Goal: Information Seeking & Learning: Learn about a topic

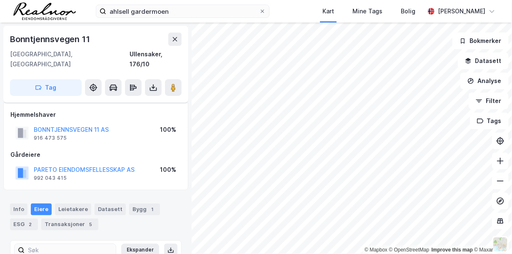
scroll to position [15, 0]
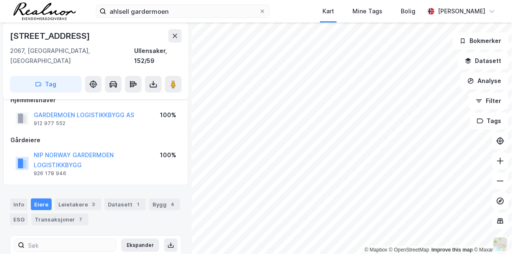
scroll to position [90, 0]
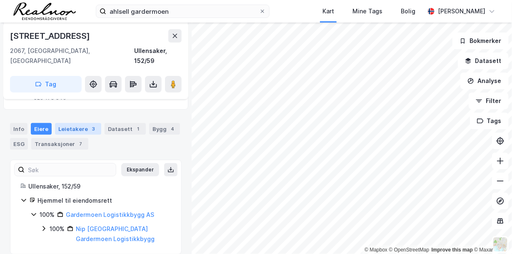
click at [77, 123] on div "Leietakere 3" at bounding box center [78, 129] width 46 height 12
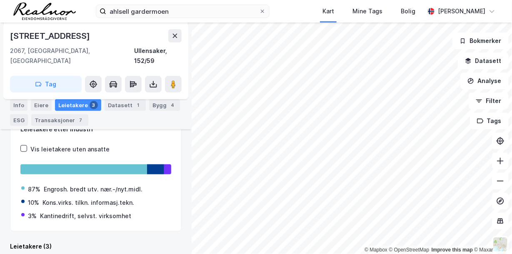
scroll to position [219, 0]
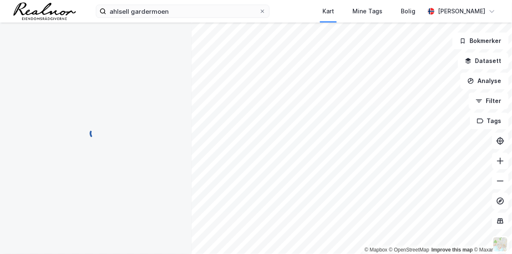
scroll to position [116, 0]
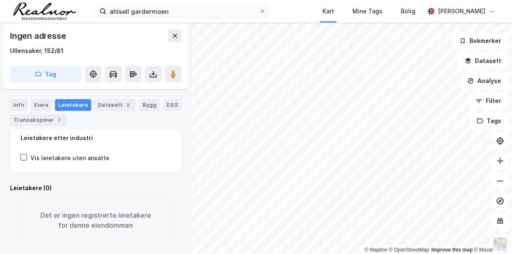
scroll to position [116, 0]
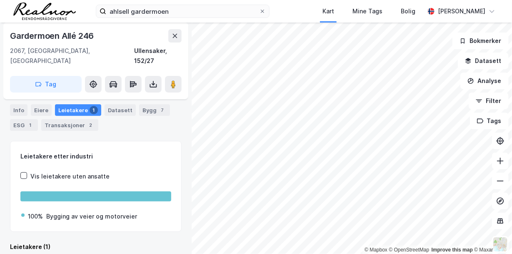
scroll to position [56, 0]
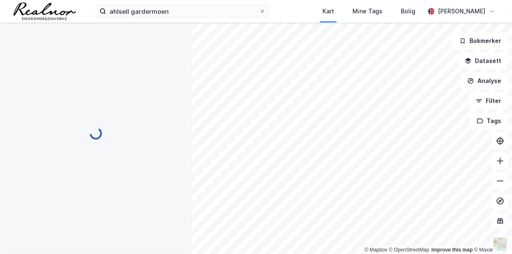
scroll to position [56, 0]
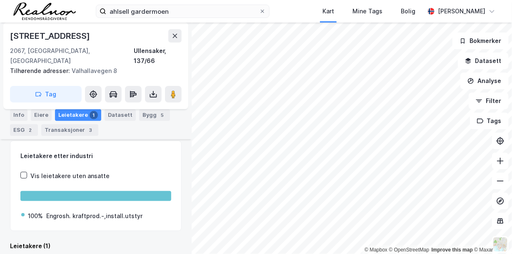
scroll to position [114, 0]
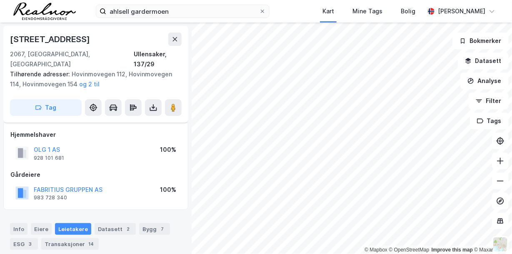
scroll to position [114, 0]
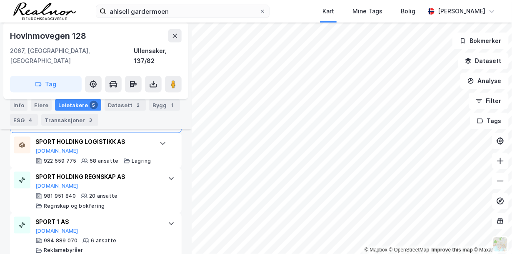
scroll to position [405, 0]
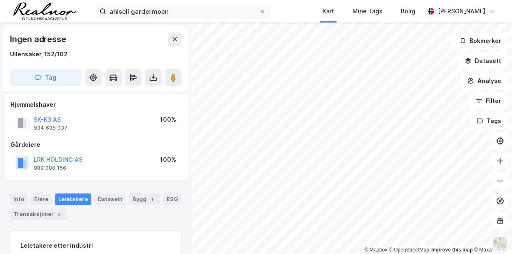
scroll to position [116, 0]
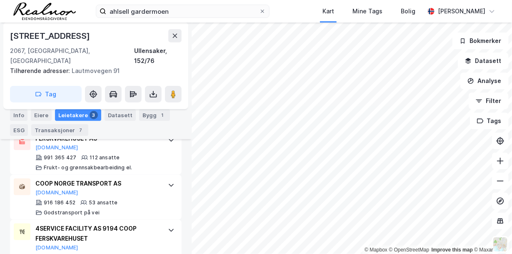
scroll to position [219, 0]
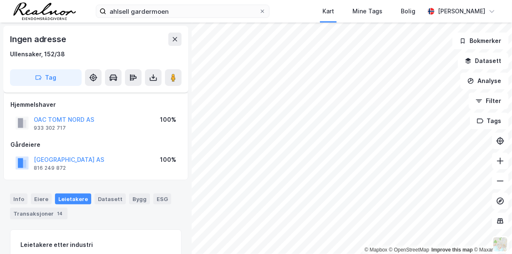
scroll to position [116, 0]
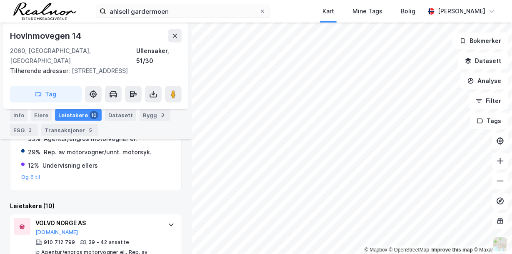
scroll to position [249, 0]
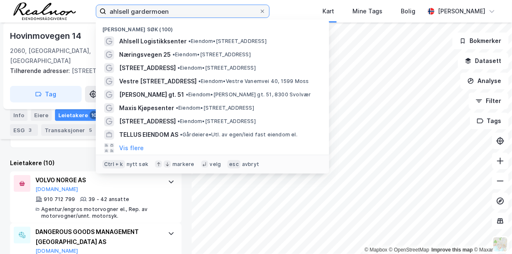
drag, startPoint x: 167, startPoint y: 11, endPoint x: 60, endPoint y: -4, distance: 108.1
click at [60, 0] on html "ahlsell gardermoen Nylige søk (100) Ahlsell Logistikksenter • Eiendom • [STREET…" at bounding box center [256, 127] width 512 height 254
paste input "[STREET_ADDRESS]"
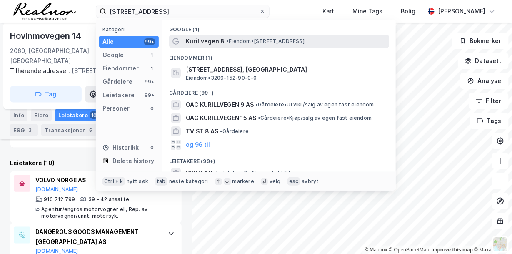
click at [238, 39] on span "• Eiendom • [STREET_ADDRESS]" at bounding box center [265, 41] width 78 height 7
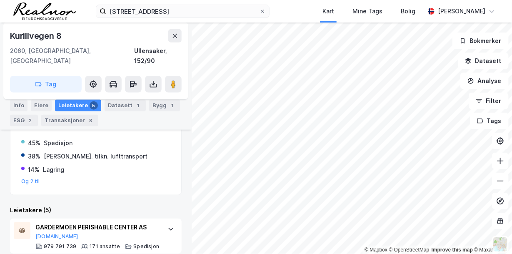
scroll to position [89, 0]
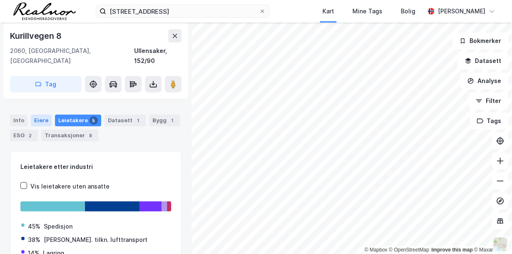
click at [43, 115] on div "Eiere" at bounding box center [41, 121] width 21 height 12
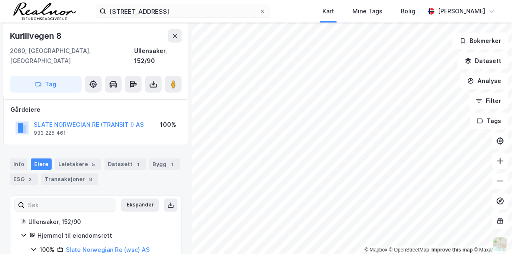
scroll to position [80, 0]
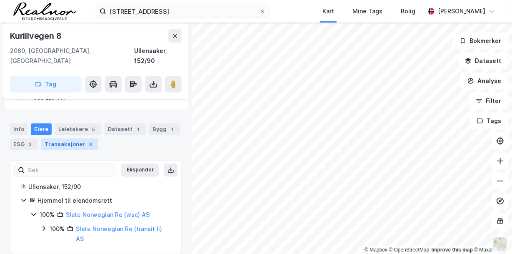
click at [87, 140] on div "8" at bounding box center [91, 144] width 8 height 8
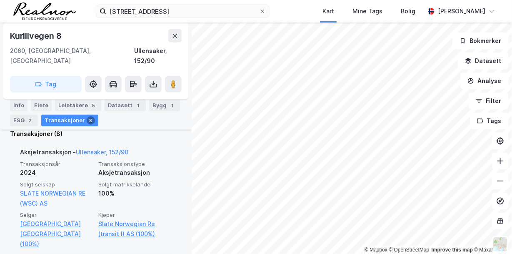
scroll to position [256, 0]
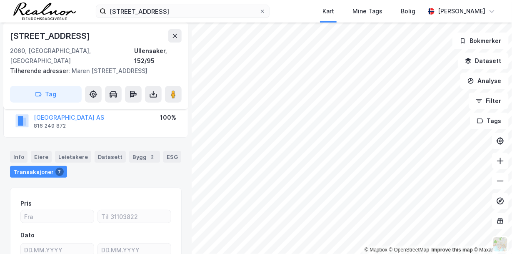
scroll to position [68, 0]
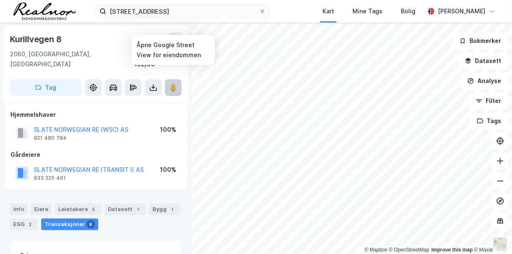
click at [175, 83] on image at bounding box center [173, 87] width 5 height 8
click at [0, 0] on button "SLATE NORWEGIAN RE (WSC) AS" at bounding box center [0, 0] width 0 height 0
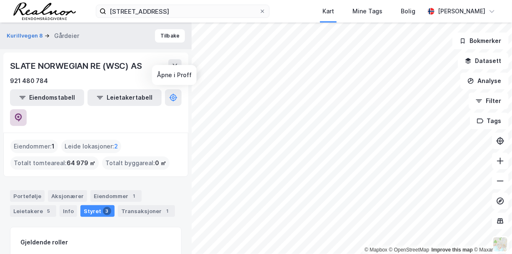
click at [23, 113] on icon at bounding box center [18, 117] width 8 height 8
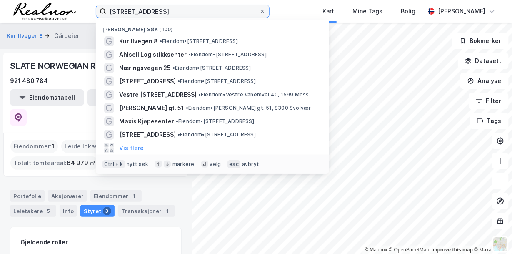
drag, startPoint x: 150, startPoint y: 13, endPoint x: 77, endPoint y: 5, distance: 72.8
click at [77, 5] on div "Kurillveien 8 Nylige søk (100) [STREET_ADDRESS] • Eiendom • [STREET_ADDRESS] Ah…" at bounding box center [256, 11] width 512 height 23
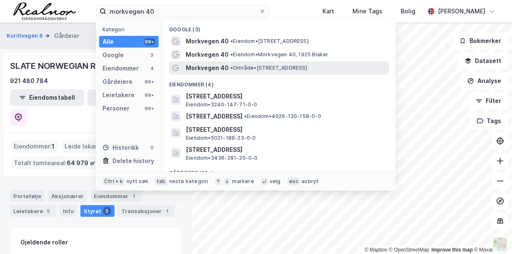
click at [213, 67] on span "Morkvegen 40" at bounding box center [207, 68] width 43 height 10
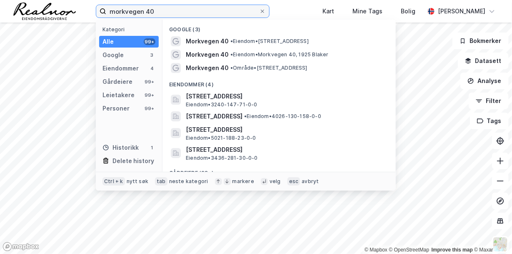
drag, startPoint x: 154, startPoint y: 10, endPoint x: 89, endPoint y: 4, distance: 65.3
click at [89, 4] on div "morkvegen 40 Kategori Alle 99+ Google 3 Eiendommer 4 Gårdeiere 99+ Leietakere 9…" at bounding box center [256, 11] width 512 height 23
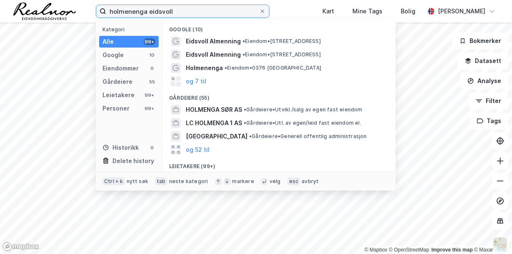
drag, startPoint x: 178, startPoint y: 8, endPoint x: 78, endPoint y: 11, distance: 100.9
click at [78, 11] on div "holmenenga eidsvoll Kategori Alle 99+ Google 10 Eiendommer 0 Gårdeiere 55 Leiet…" at bounding box center [256, 11] width 512 height 23
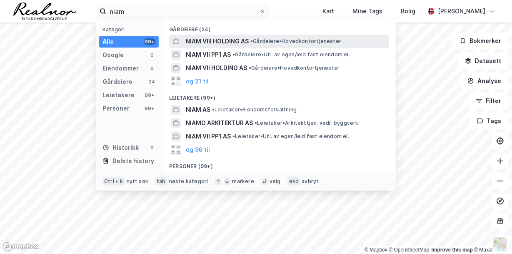
click at [261, 39] on span "• Gårdeiere • Hovedkontortjenester" at bounding box center [295, 41] width 91 height 7
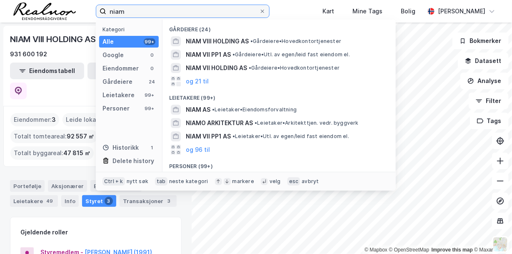
drag, startPoint x: 138, startPoint y: 13, endPoint x: 83, endPoint y: 3, distance: 55.8
click at [83, 3] on div "niam Kategori Alle 99+ Google 0 Eiendommer 0 Gårdeiere 24 Leietakere 99+ Person…" at bounding box center [256, 11] width 512 height 23
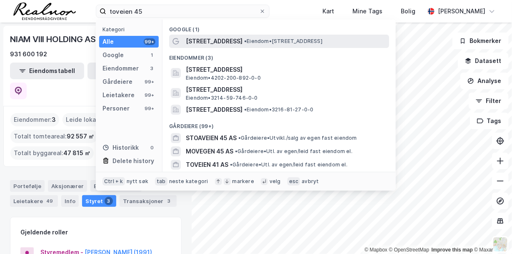
click at [210, 41] on span "[STREET_ADDRESS]" at bounding box center [214, 41] width 57 height 10
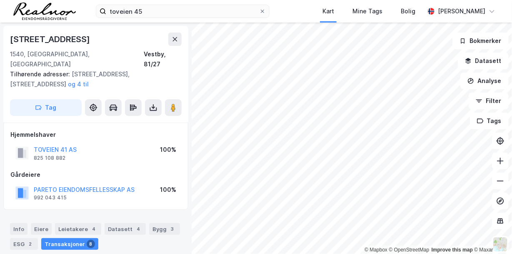
scroll to position [0, 0]
click at [0, 0] on button "TOVEIEN 41 AS" at bounding box center [0, 0] width 0 height 0
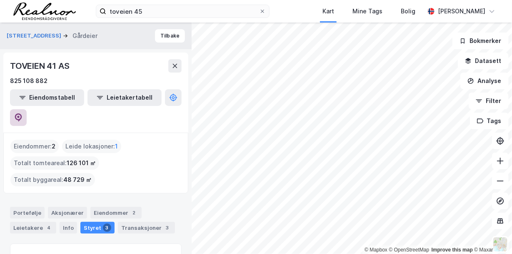
click at [23, 113] on icon at bounding box center [18, 117] width 8 height 8
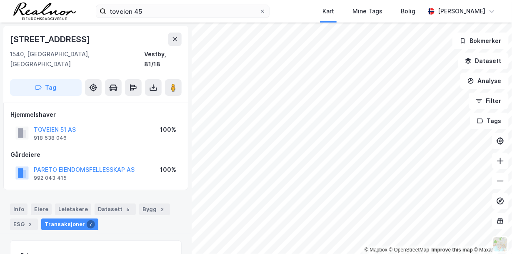
scroll to position [0, 0]
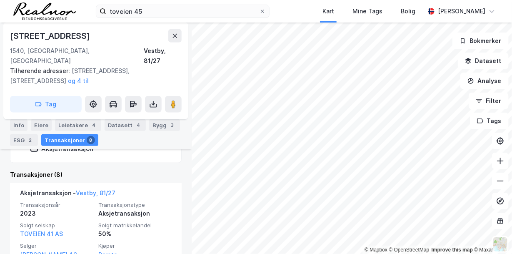
scroll to position [235, 0]
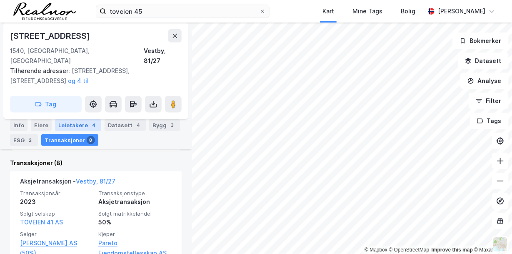
click at [90, 122] on div "4" at bounding box center [94, 125] width 8 height 8
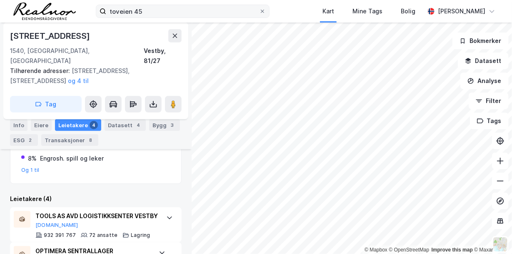
scroll to position [199, 0]
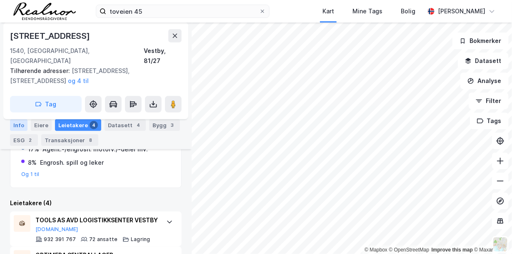
click at [19, 123] on div "Info" at bounding box center [19, 125] width 18 height 12
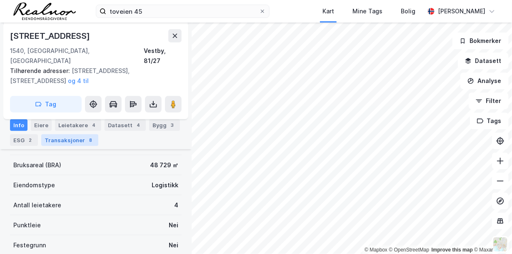
scroll to position [116, 0]
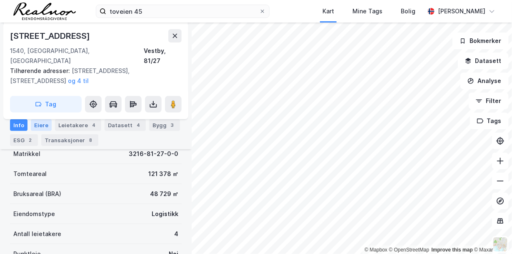
click at [38, 122] on div "Eiere" at bounding box center [41, 125] width 21 height 12
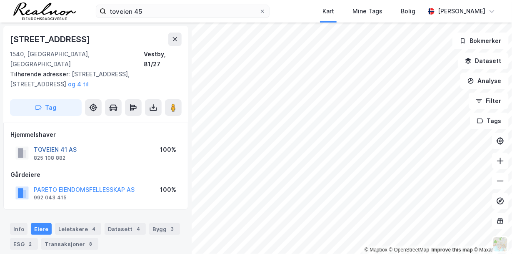
click at [0, 0] on button "TOVEIEN 41 AS" at bounding box center [0, 0] width 0 height 0
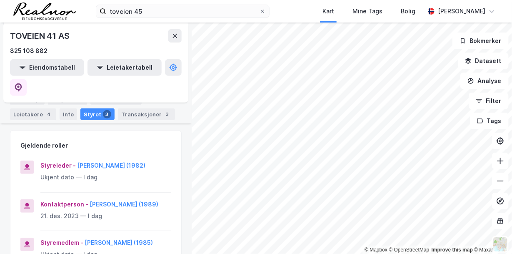
scroll to position [125, 0]
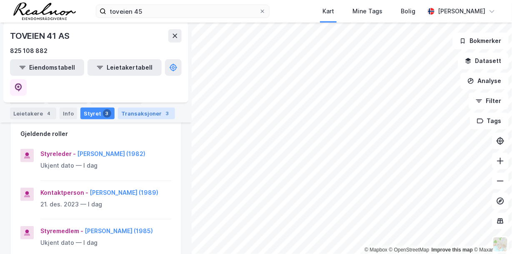
click at [137, 111] on div "Transaksjoner 3" at bounding box center [146, 114] width 57 height 12
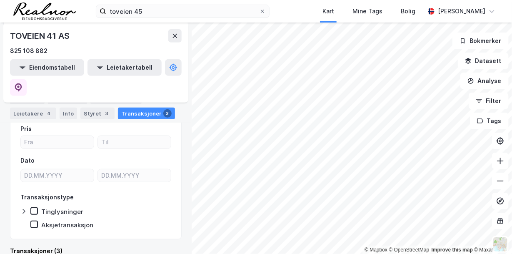
scroll to position [83, 0]
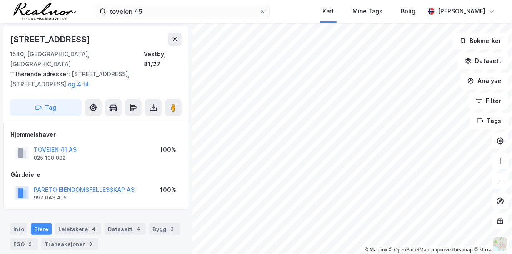
scroll to position [0, 0]
click at [83, 238] on div "Transaksjoner 8" at bounding box center [69, 244] width 57 height 12
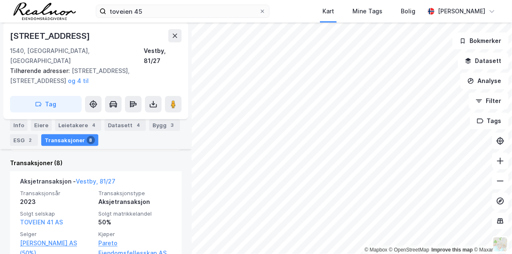
scroll to position [276, 0]
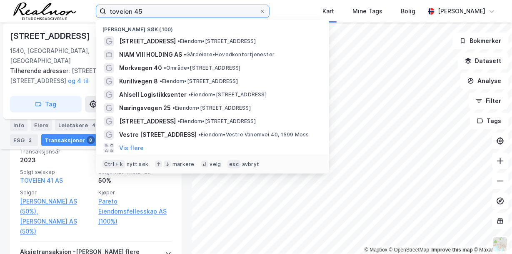
drag, startPoint x: 150, startPoint y: 8, endPoint x: 86, endPoint y: 2, distance: 64.9
click at [86, 2] on div "toveien 45 Nylige søk (100) Toveien 45 • Eiendom • [STREET_ADDRESS] NIAM VIII H…" at bounding box center [256, 11] width 512 height 23
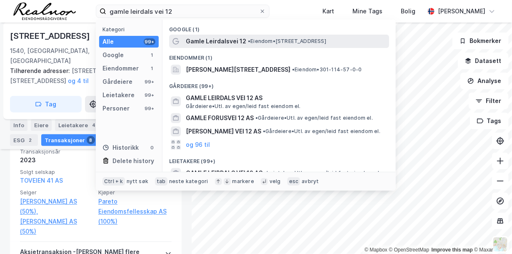
click at [222, 38] on span "Gamle Leirdalsvei 12" at bounding box center [216, 41] width 60 height 10
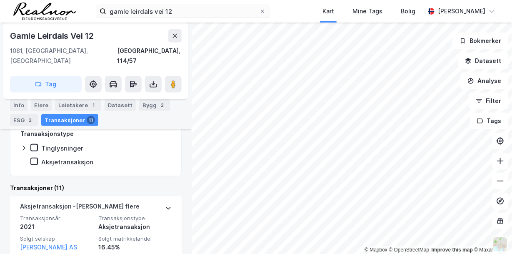
scroll to position [213, 0]
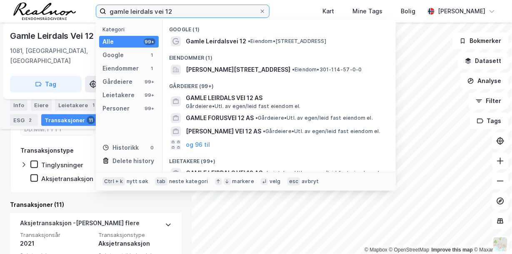
drag, startPoint x: 163, startPoint y: 10, endPoint x: 178, endPoint y: 13, distance: 15.6
click at [178, 13] on input "gamle leirdals vei 12" at bounding box center [182, 11] width 153 height 13
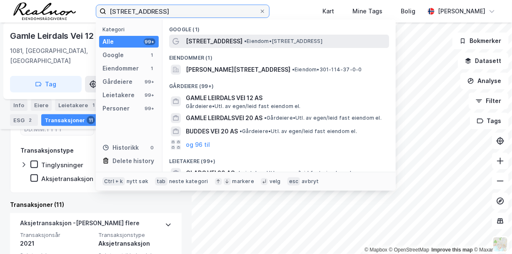
type input "[STREET_ADDRESS]"
click at [240, 38] on span "[STREET_ADDRESS]" at bounding box center [214, 41] width 57 height 10
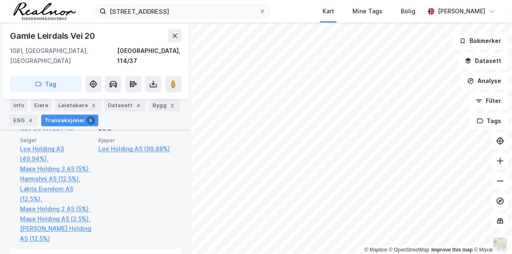
scroll to position [298, 0]
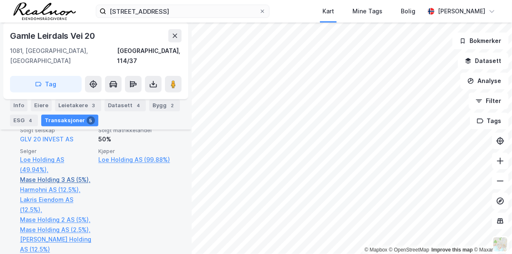
click at [66, 175] on link "Mase Holding 3 AS (5%)," at bounding box center [56, 180] width 73 height 10
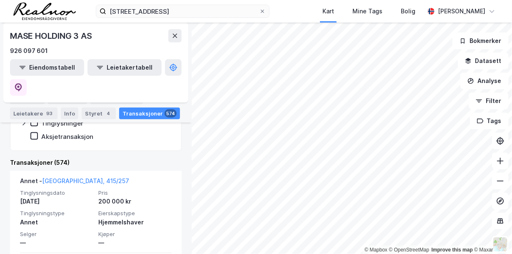
scroll to position [166, 0]
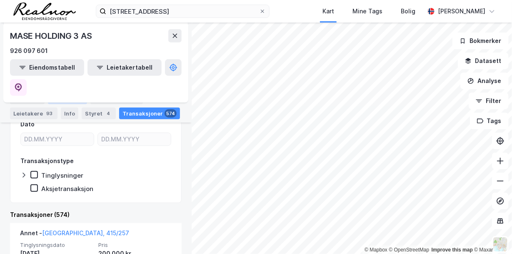
click at [67, 94] on div "Aksjonærer" at bounding box center [67, 99] width 39 height 12
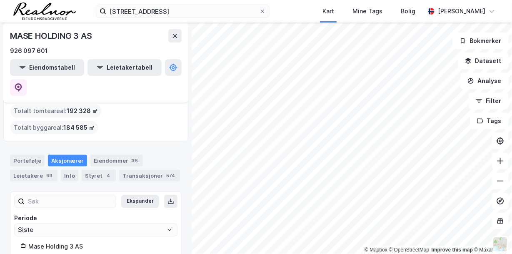
scroll to position [63, 0]
